Goal: Task Accomplishment & Management: Contribute content

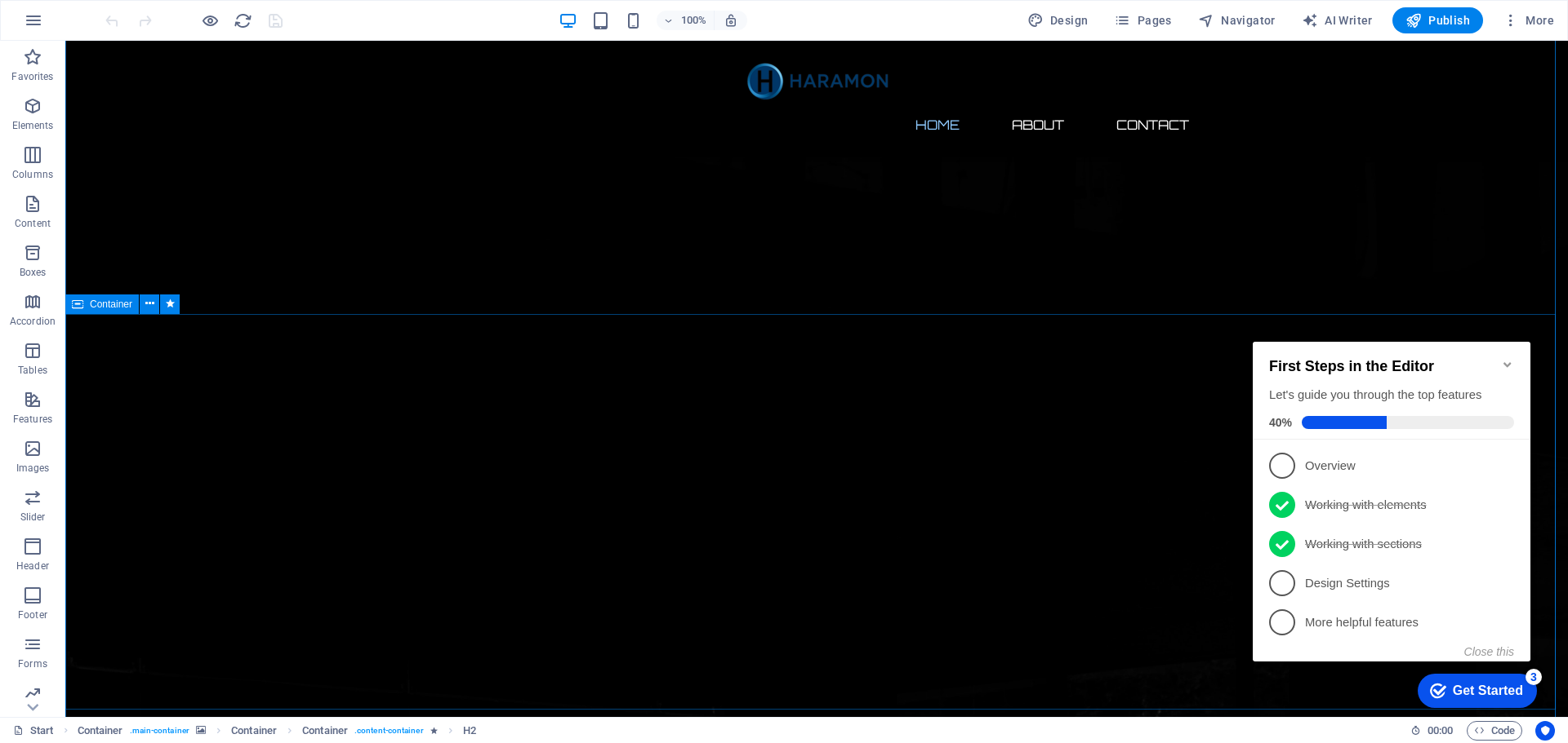
scroll to position [408, 0]
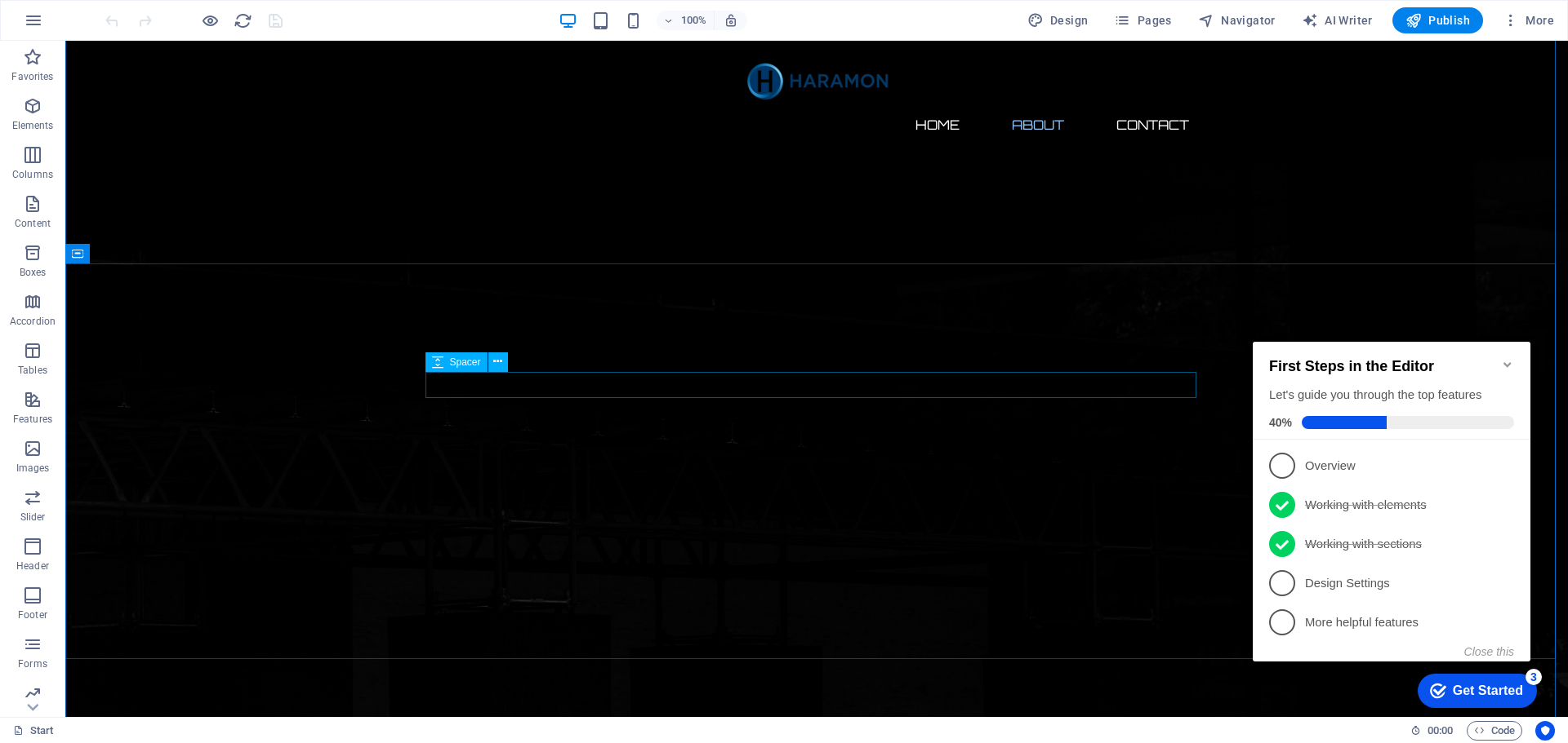
click at [496, 363] on icon at bounding box center [497, 362] width 9 height 17
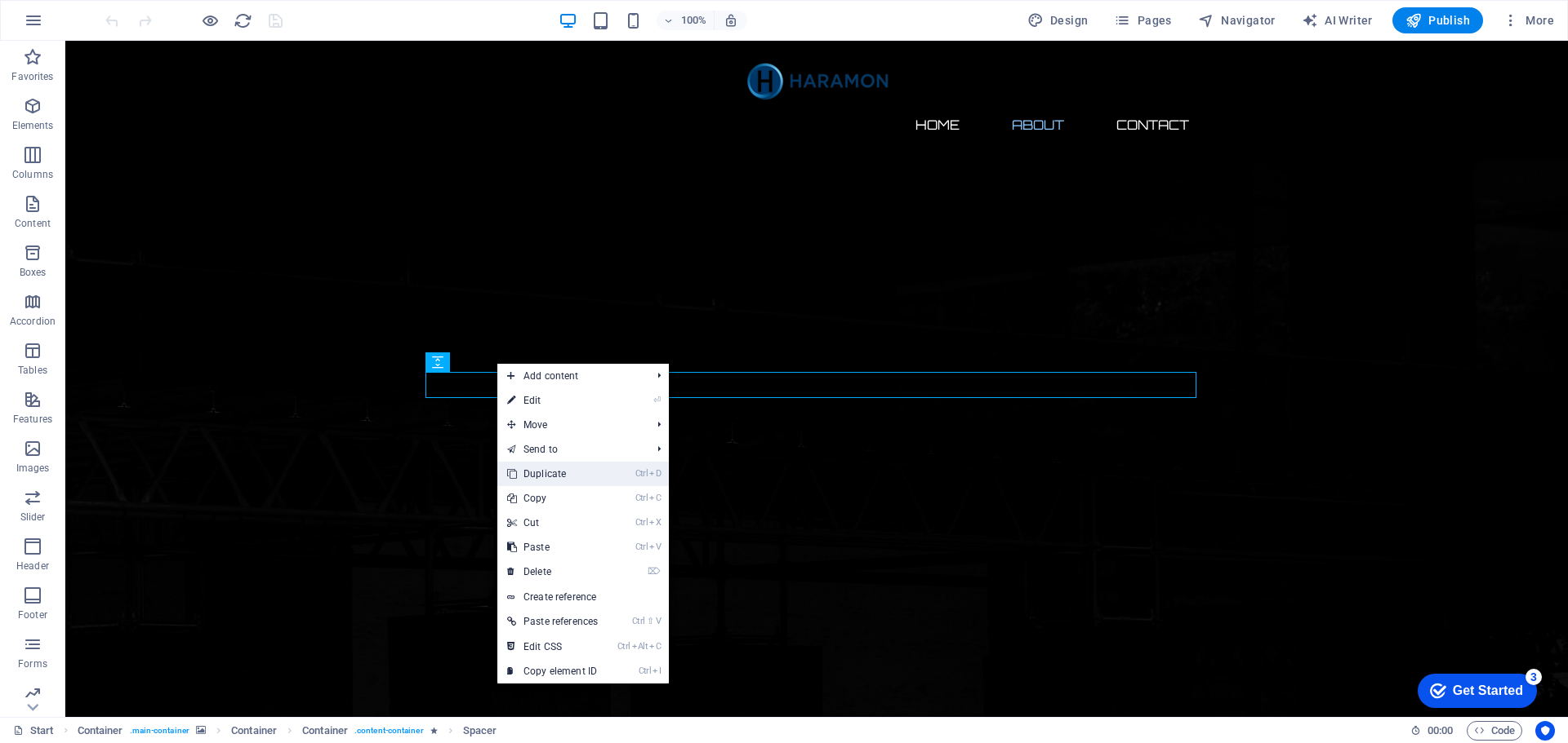
click at [535, 472] on link "Ctrl D Duplicate" at bounding box center [553, 473] width 111 height 24
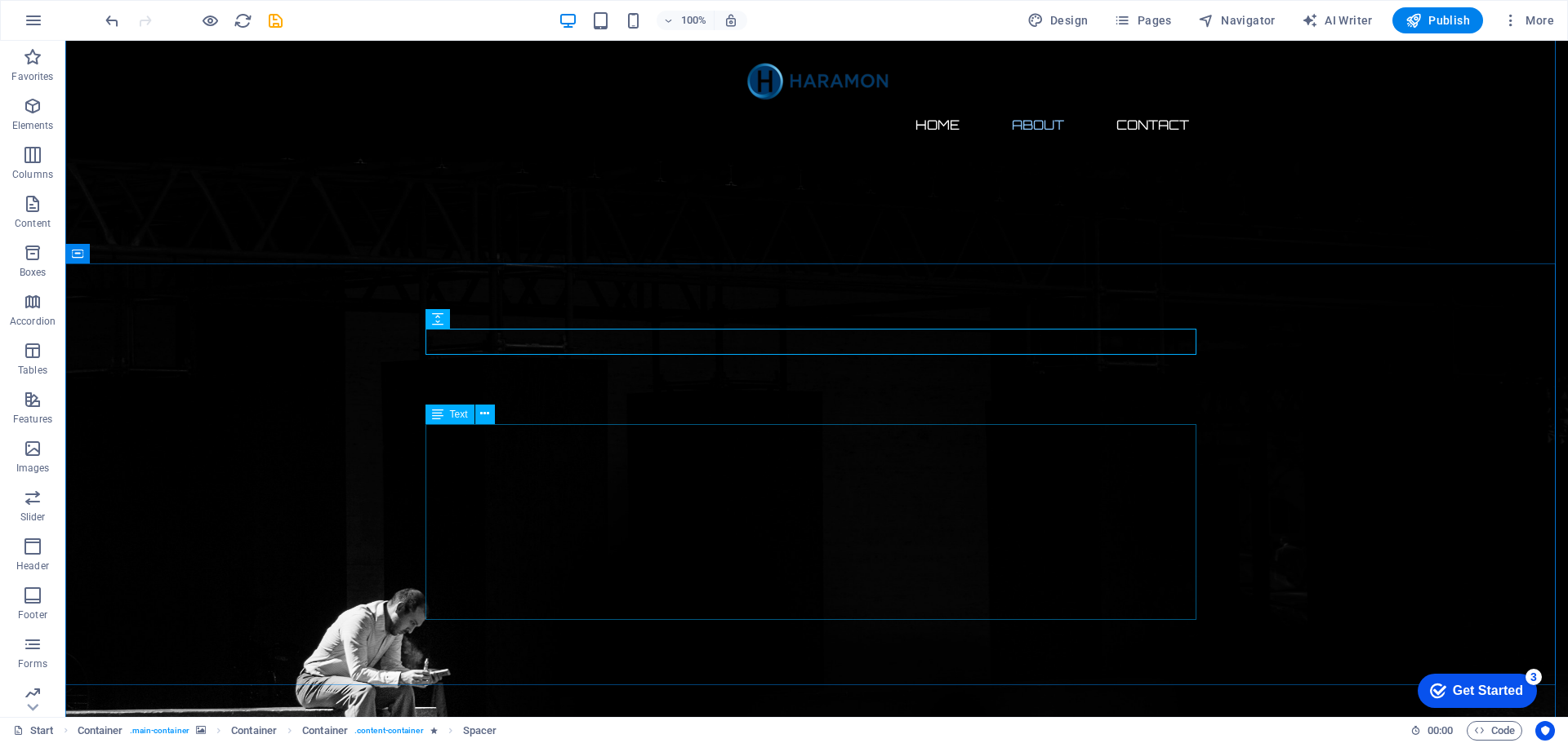
scroll to position [816, 0]
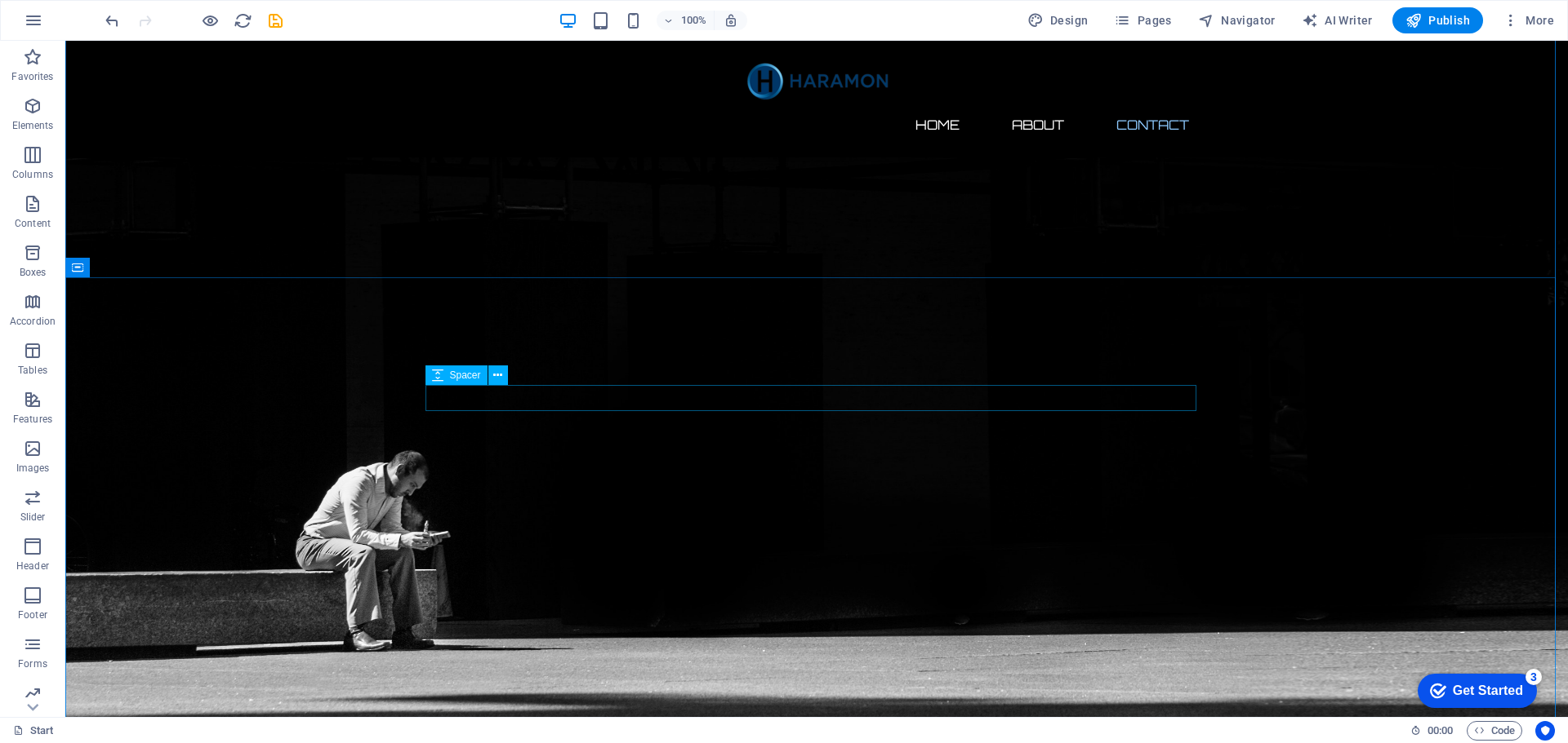
click at [496, 380] on icon at bounding box center [497, 375] width 9 height 17
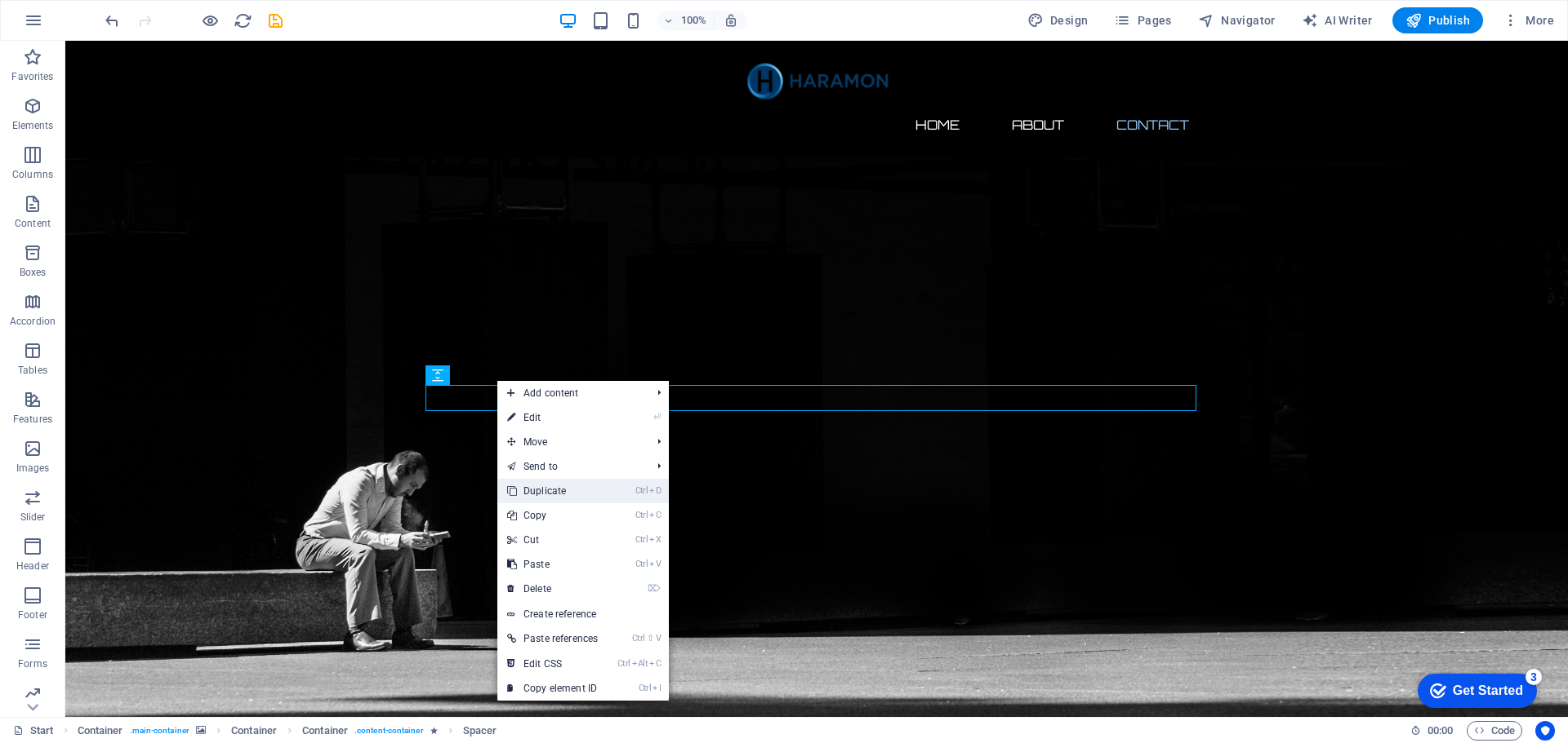
drag, startPoint x: 505, startPoint y: 429, endPoint x: 547, endPoint y: 490, distance: 74.1
click at [547, 490] on link "Ctrl D Duplicate" at bounding box center [553, 491] width 111 height 24
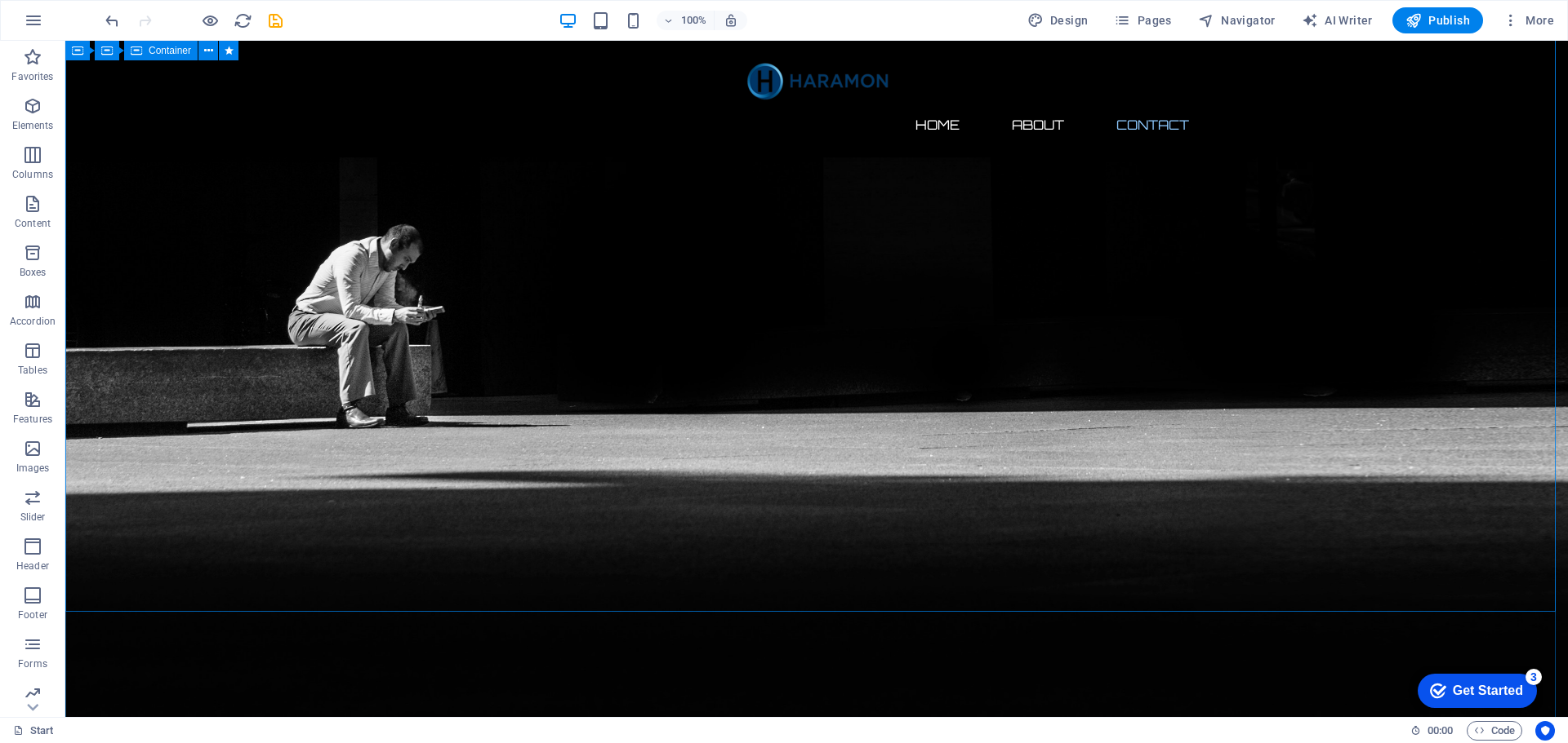
scroll to position [571, 0]
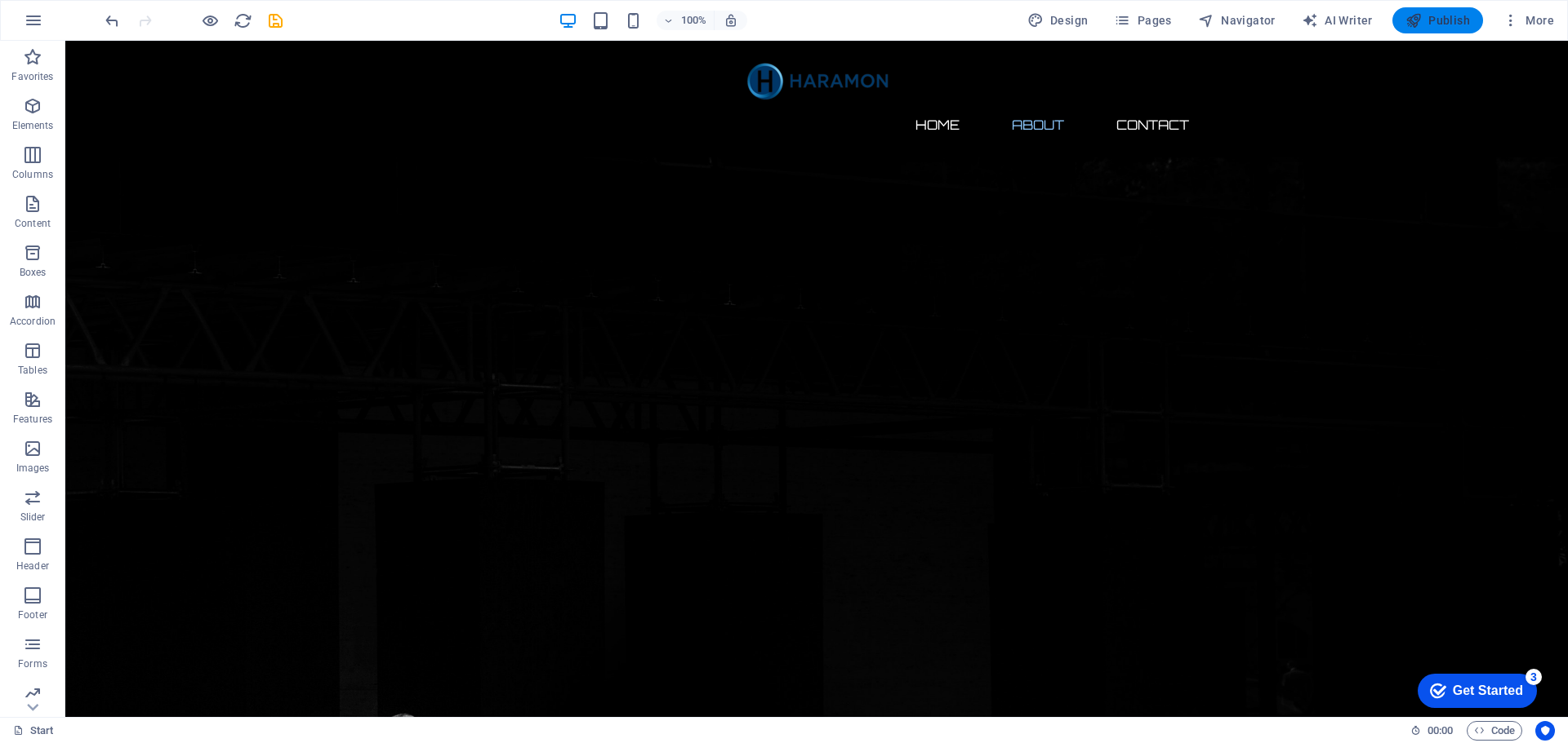
click at [1437, 9] on button "Publish" at bounding box center [1438, 20] width 91 height 26
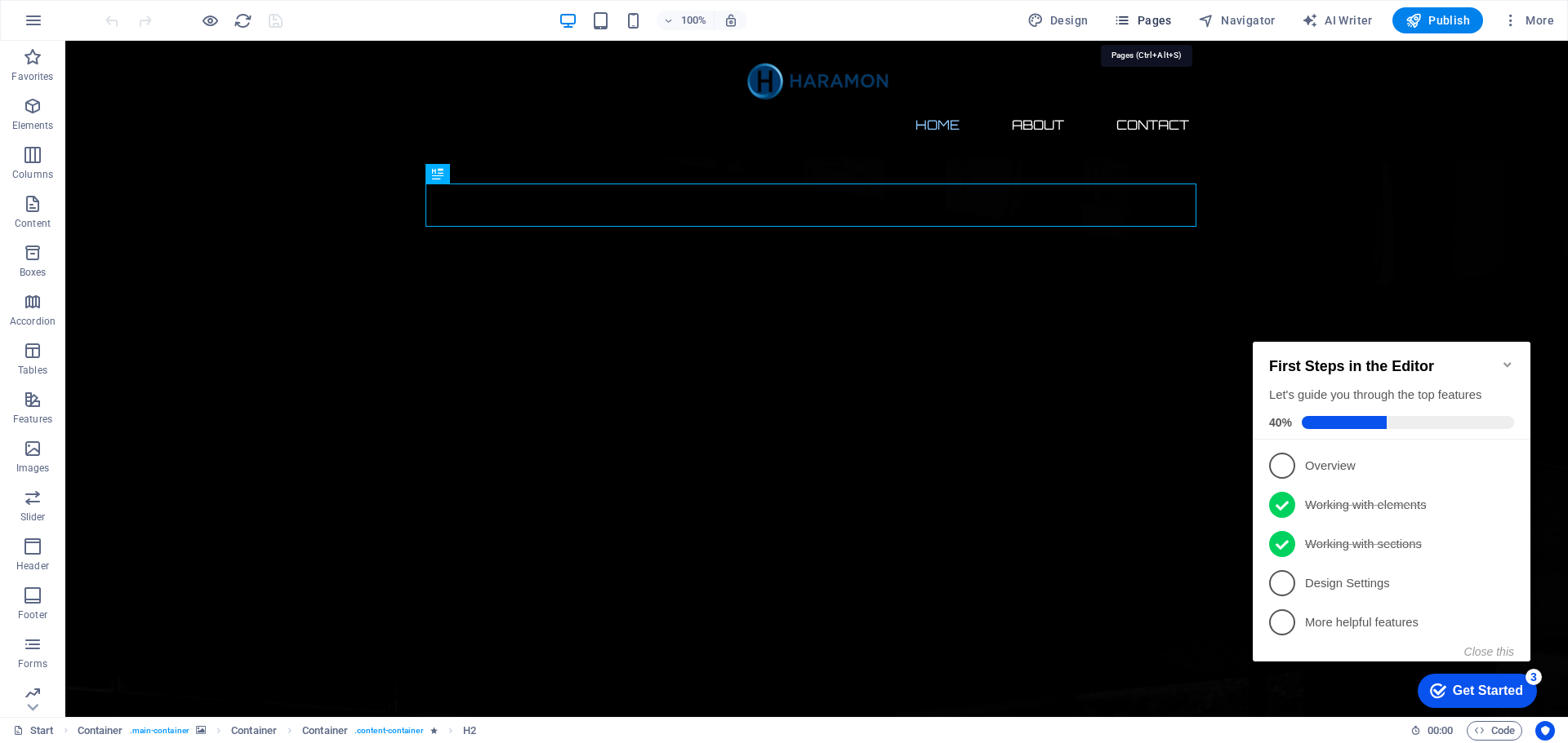
click at [1155, 14] on span "Pages" at bounding box center [1142, 20] width 57 height 16
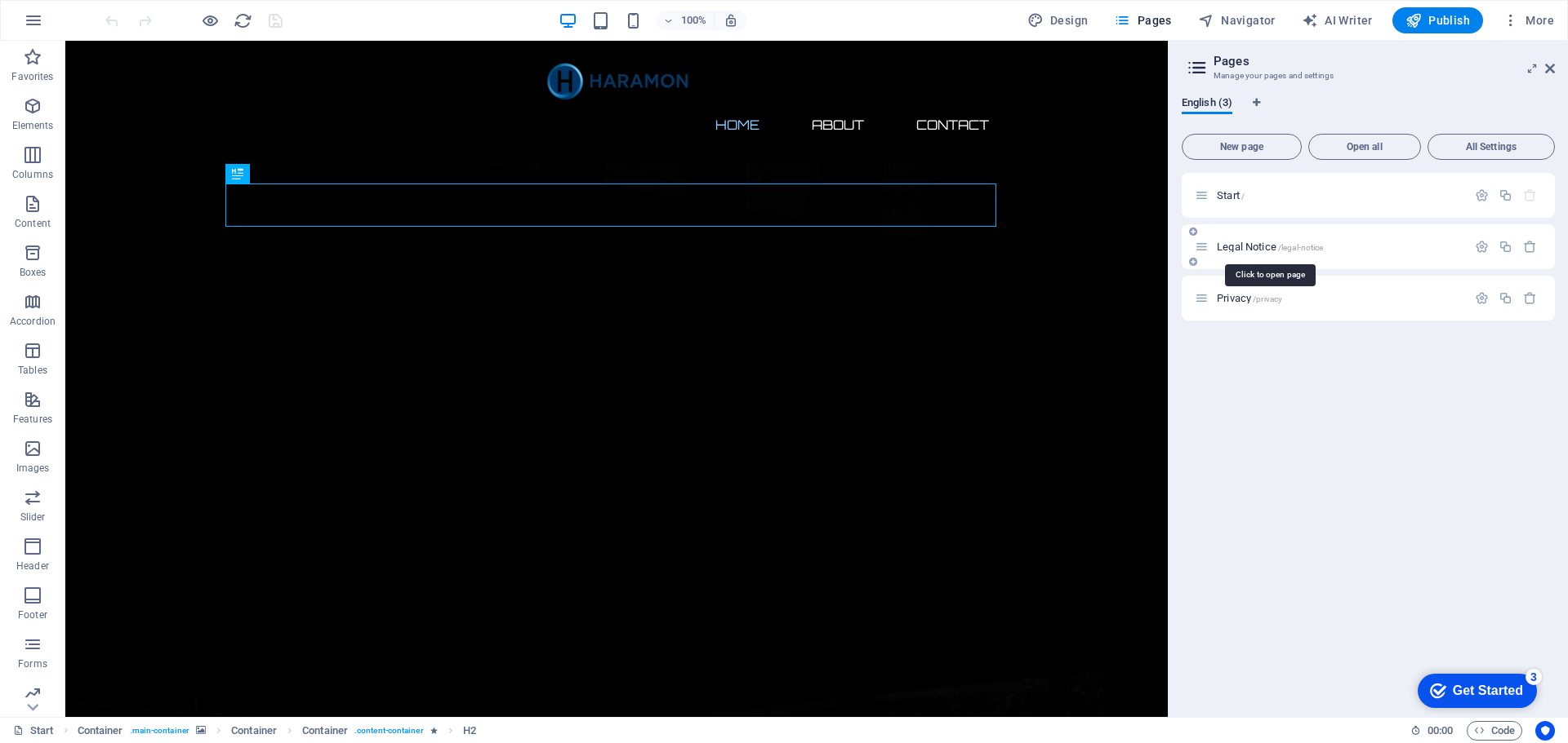
click at [1238, 249] on span "Legal Notice /legal-notice" at bounding box center [1269, 247] width 106 height 12
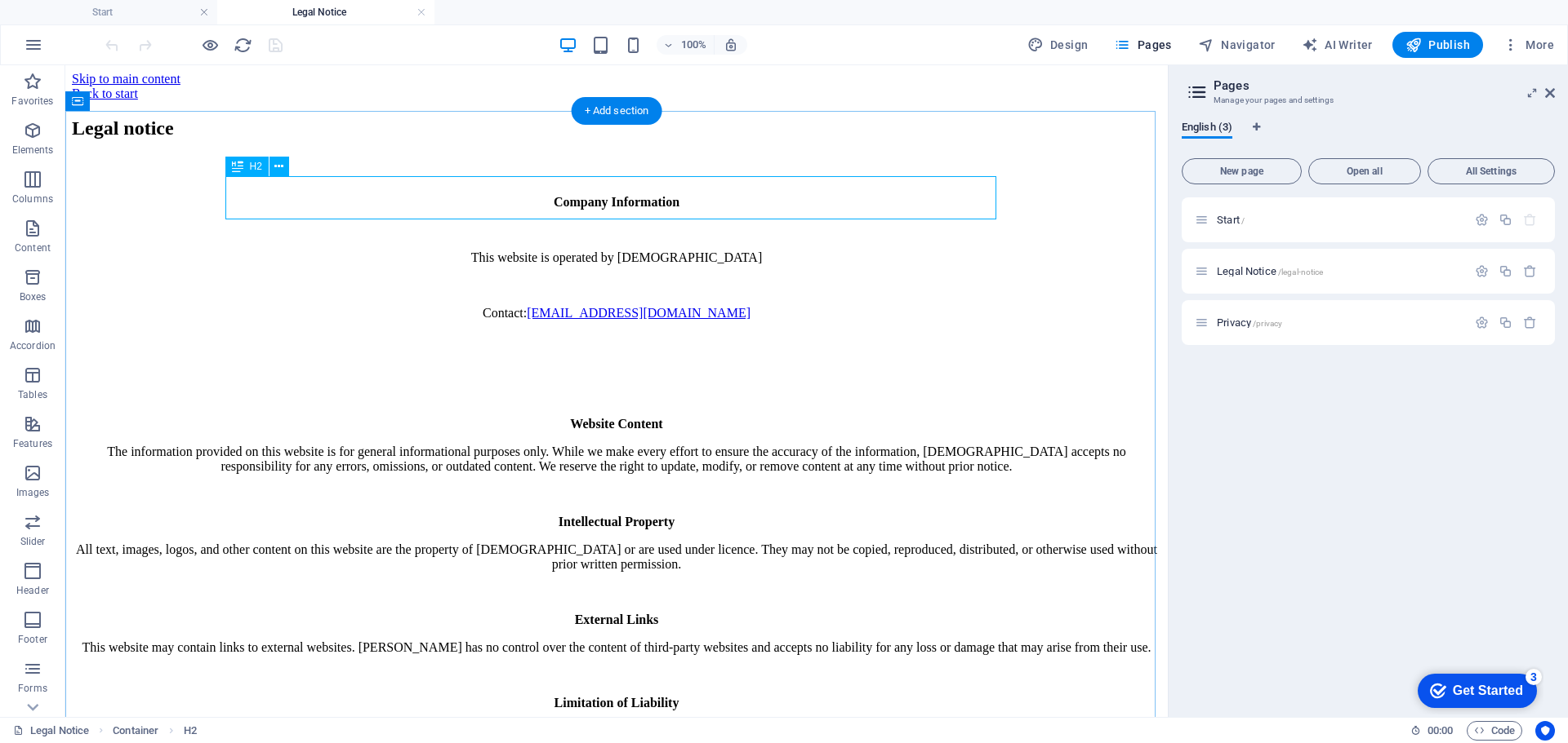
click at [446, 140] on div "Legal notice" at bounding box center [617, 128] width 1089 height 22
click at [282, 168] on icon at bounding box center [279, 167] width 9 height 17
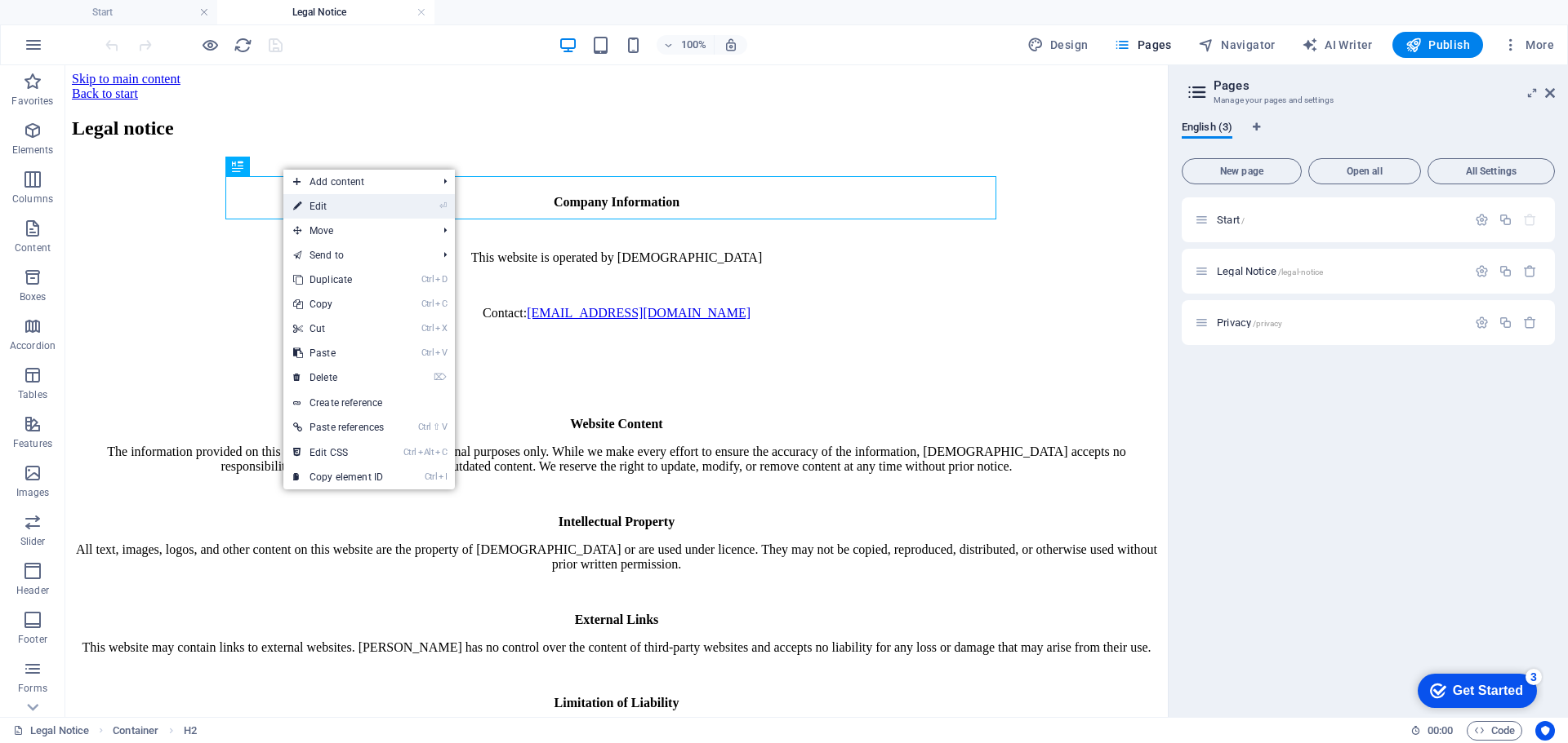
drag, startPoint x: 332, startPoint y: 208, endPoint x: 91, endPoint y: 175, distance: 243.2
click at [332, 208] on link "⏎ Edit" at bounding box center [339, 206] width 111 height 24
